Goal: Navigation & Orientation: Understand site structure

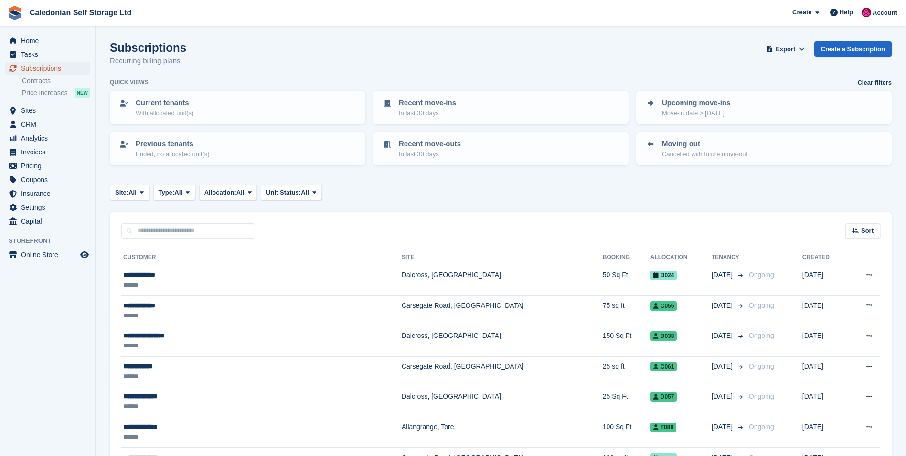
click at [35, 70] on span "Subscriptions" at bounding box center [49, 68] width 57 height 13
click at [23, 113] on span "Sites" at bounding box center [49, 110] width 57 height 13
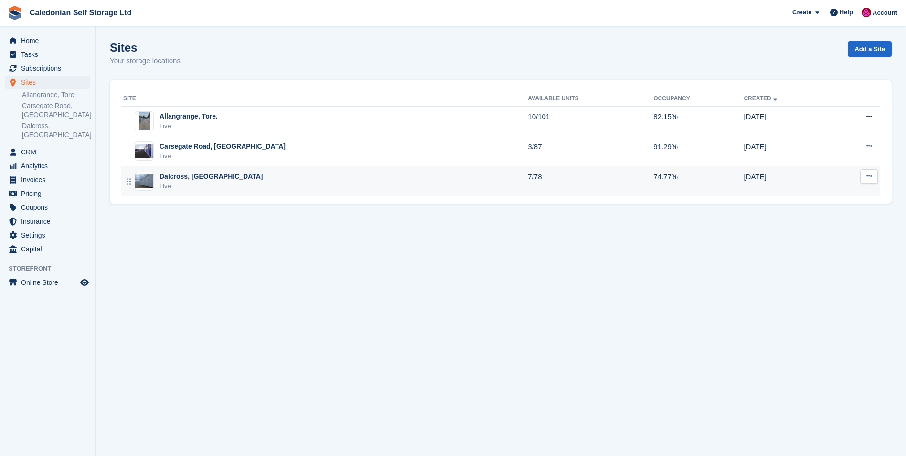
click at [181, 175] on div "Dalcross, [GEOGRAPHIC_DATA]" at bounding box center [211, 176] width 104 height 10
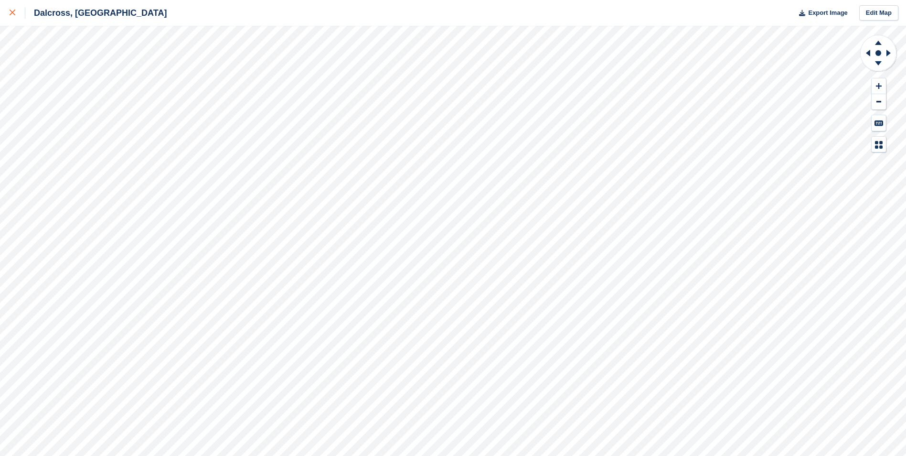
click at [14, 11] on div at bounding box center [18, 12] width 16 height 11
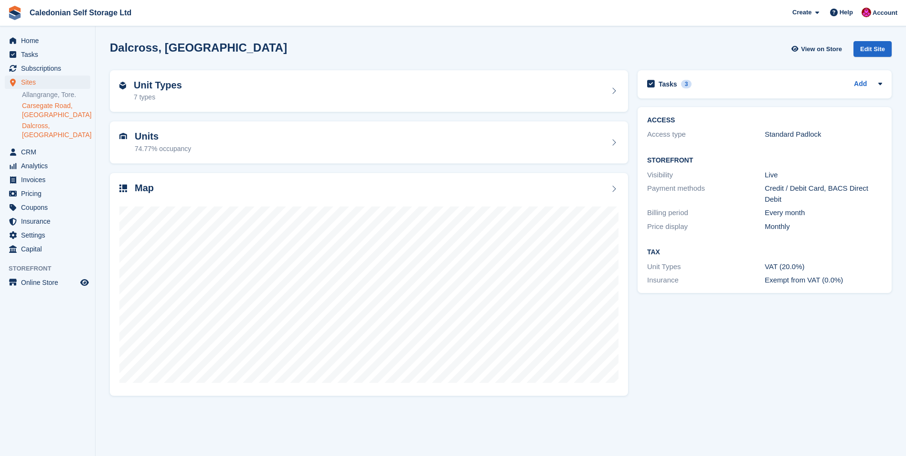
click at [48, 105] on link "Carsegate Road, [GEOGRAPHIC_DATA]" at bounding box center [56, 110] width 68 height 18
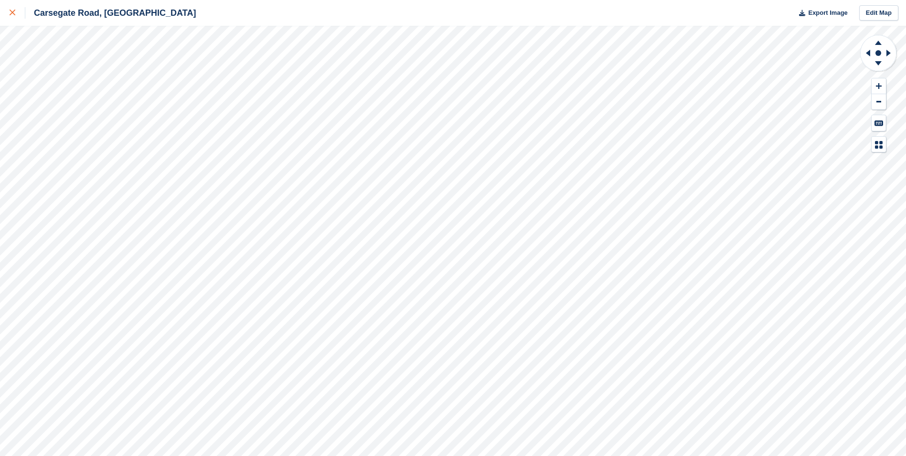
click at [18, 10] on div at bounding box center [18, 12] width 16 height 11
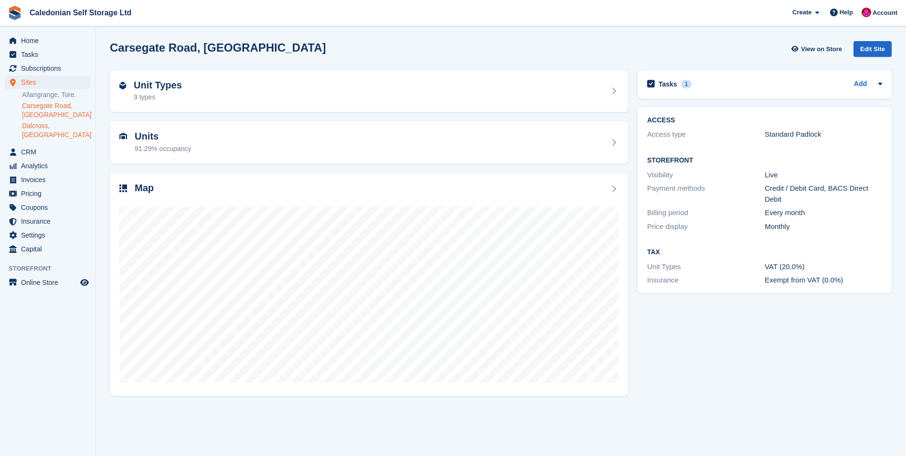
click at [61, 125] on link "Dalcross, [GEOGRAPHIC_DATA]" at bounding box center [56, 130] width 68 height 18
